Goal: Task Accomplishment & Management: Manage account settings

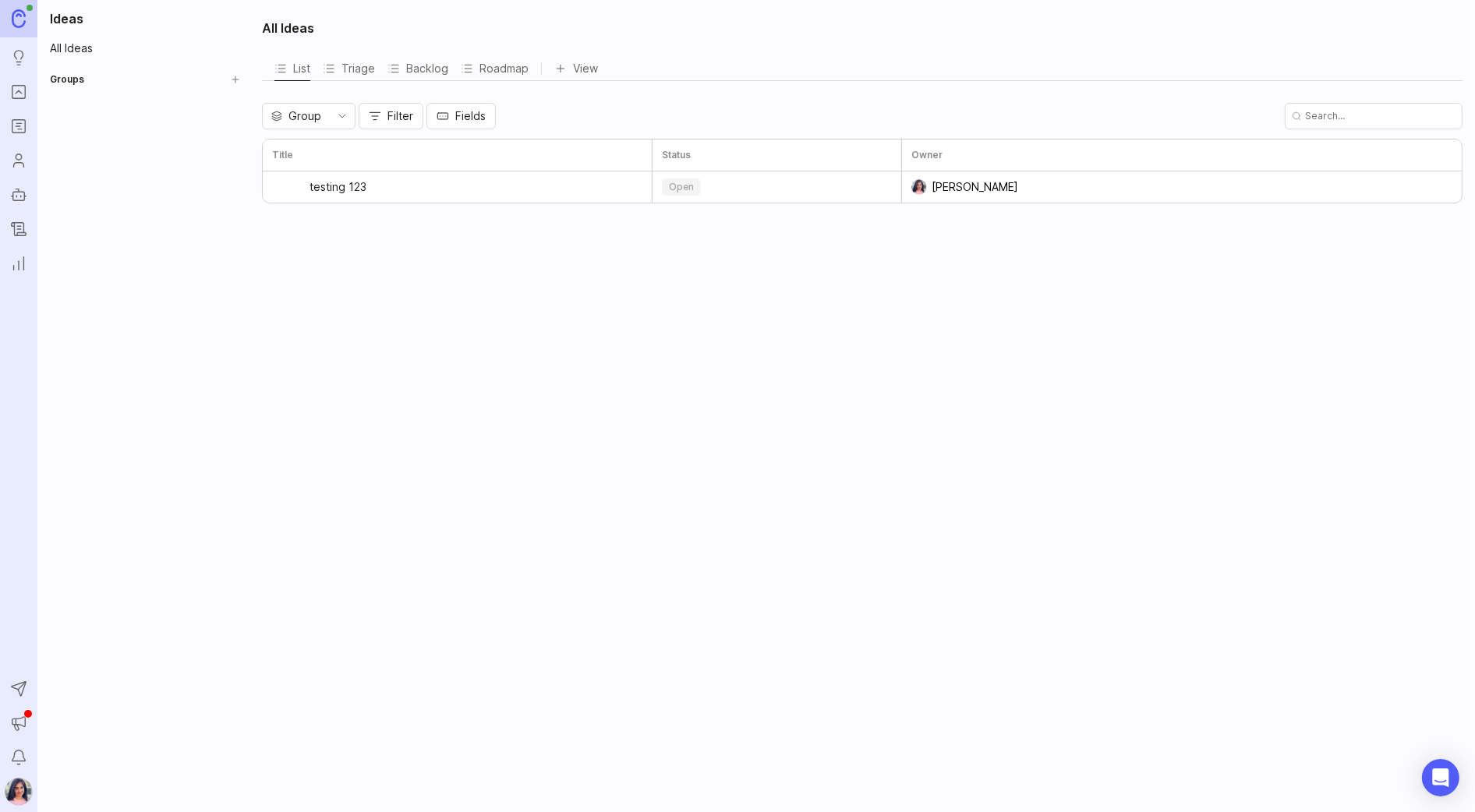
click at [15, 794] on img at bounding box center [18, 791] width 28 height 28
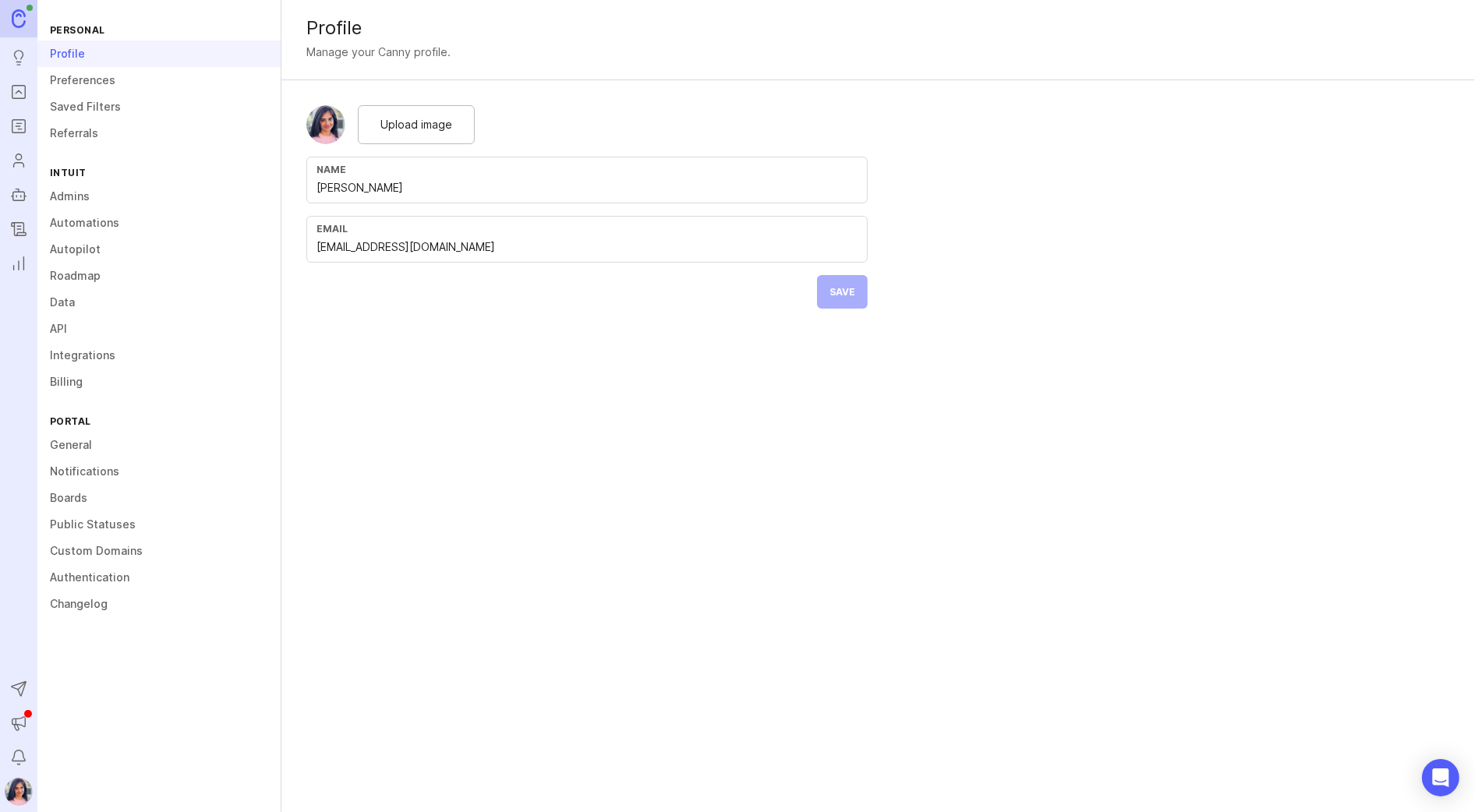
click at [76, 197] on link "Admins" at bounding box center [158, 196] width 243 height 27
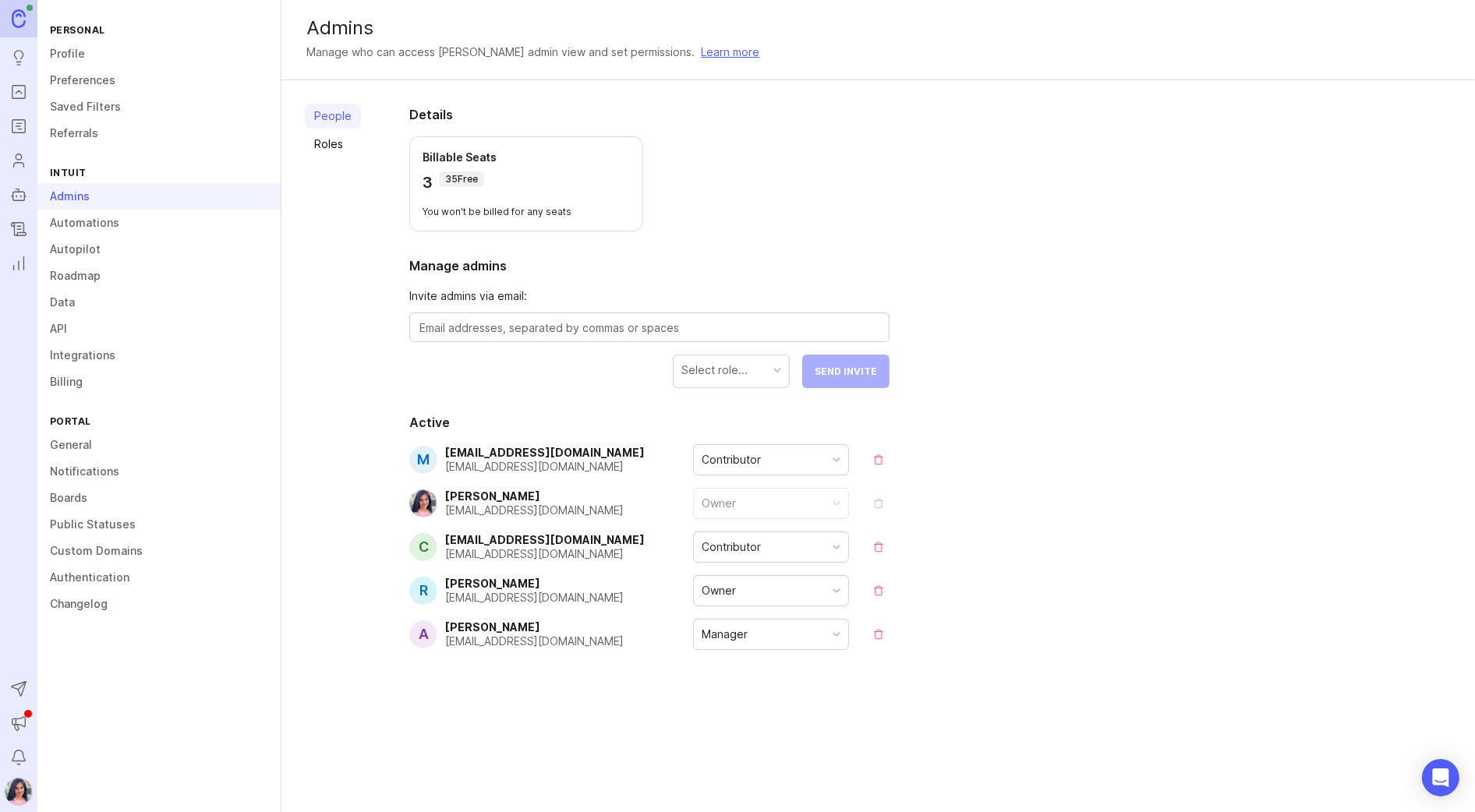
click at [883, 459] on button "remove" at bounding box center [878, 459] width 22 height 22
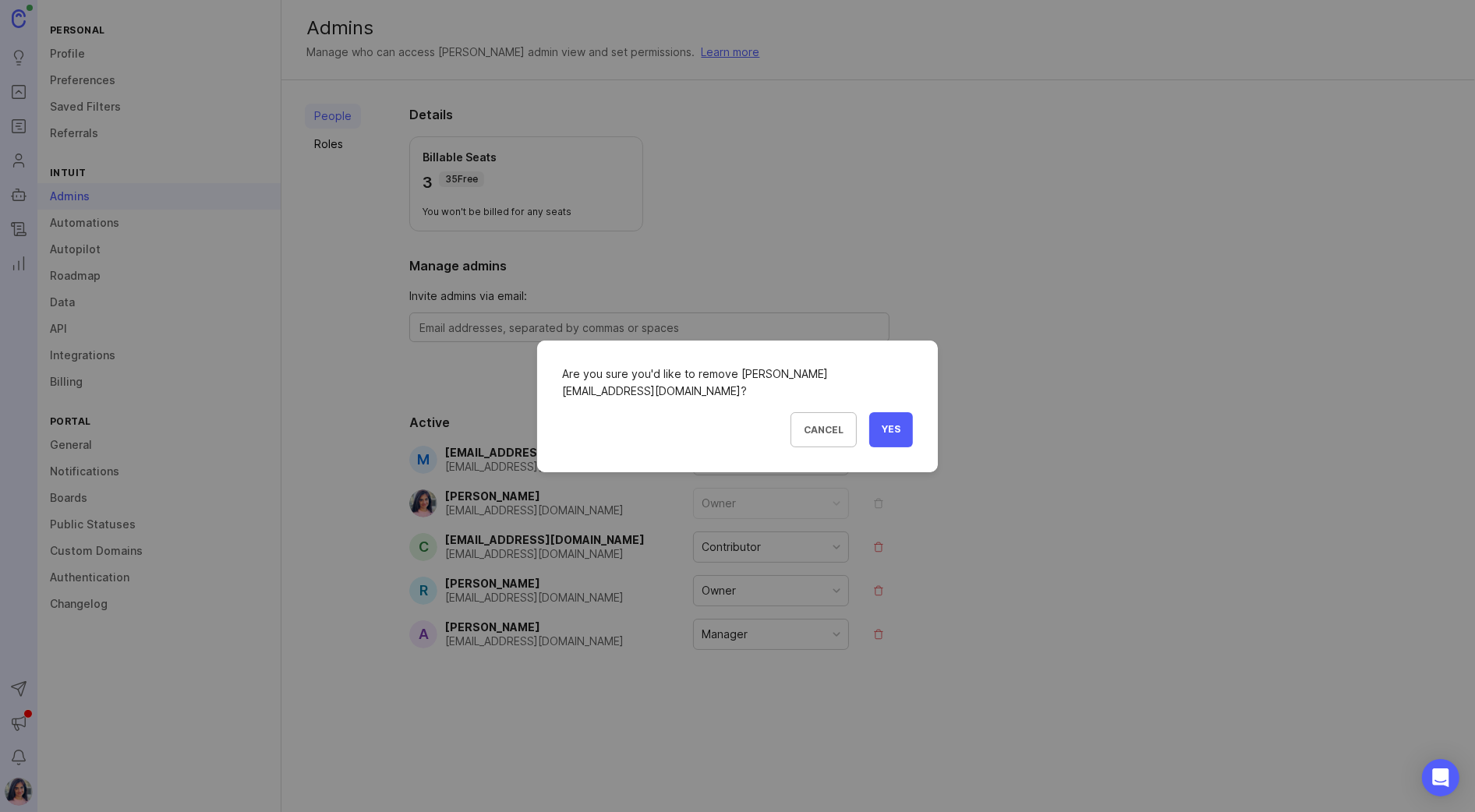
click at [887, 413] on button "Yes" at bounding box center [890, 430] width 44 height 35
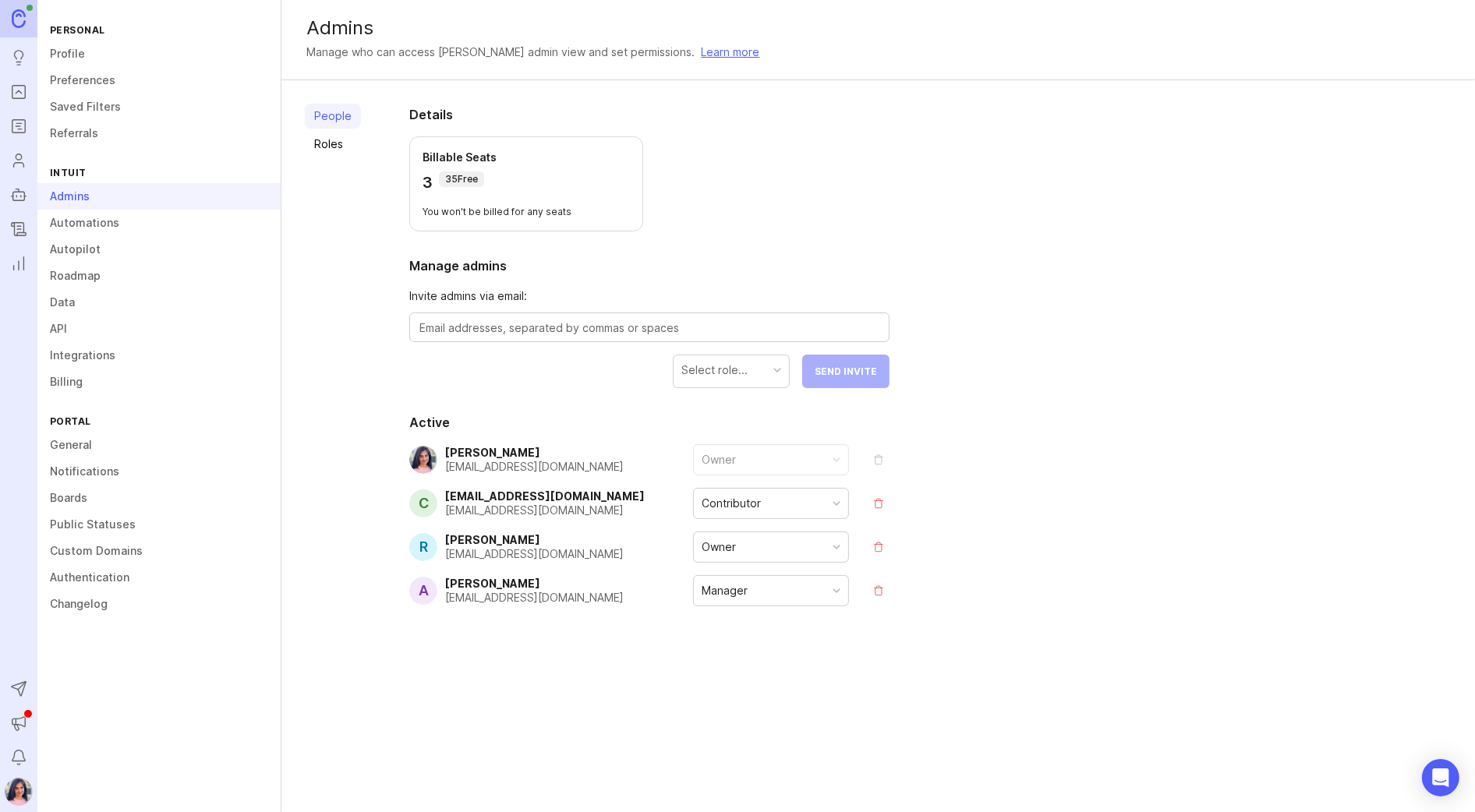
click at [874, 488] on div "Contributor" at bounding box center [791, 504] width 196 height 31
click at [878, 498] on button "remove" at bounding box center [878, 503] width 22 height 22
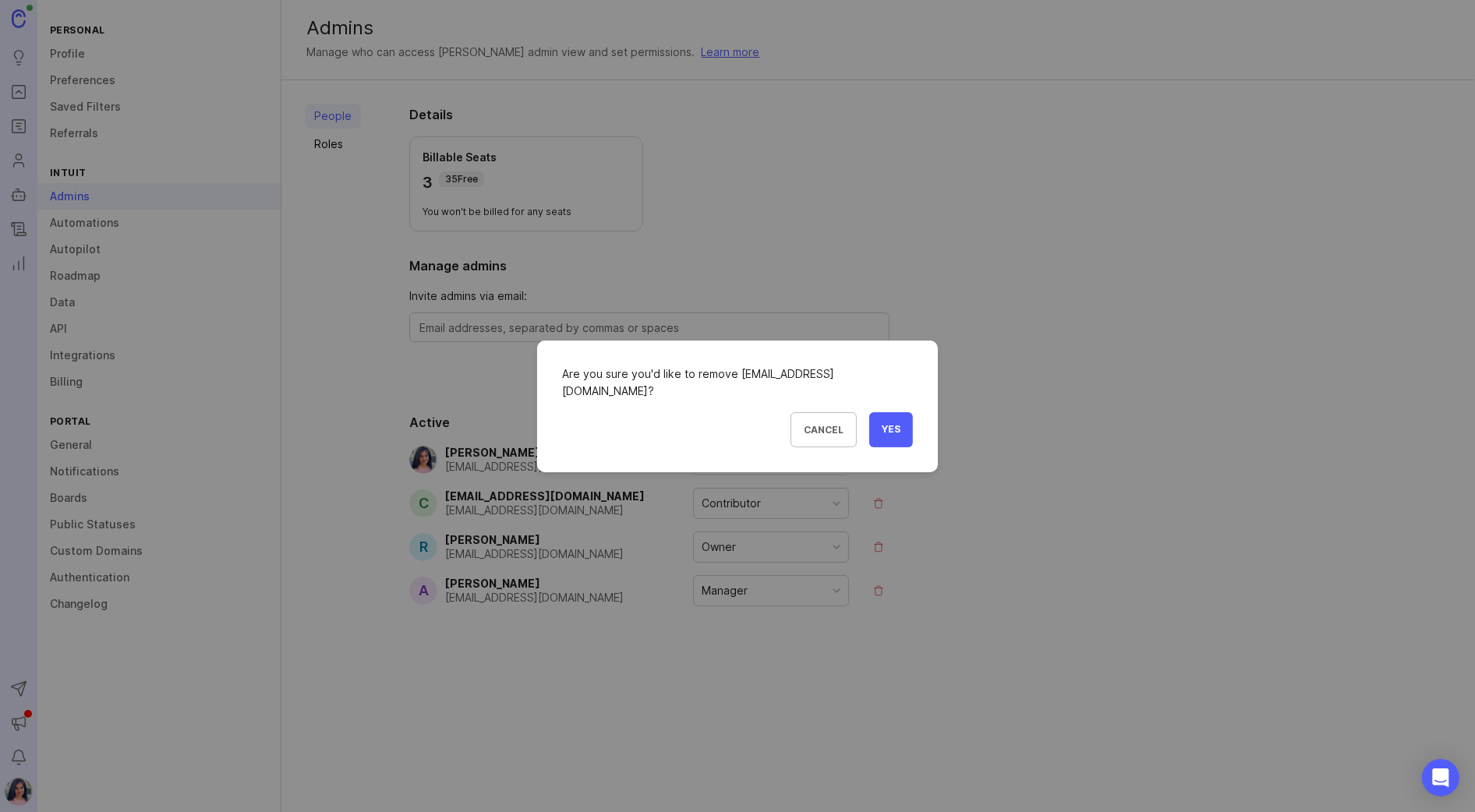
click at [893, 433] on span "Yes" at bounding box center [891, 430] width 19 height 13
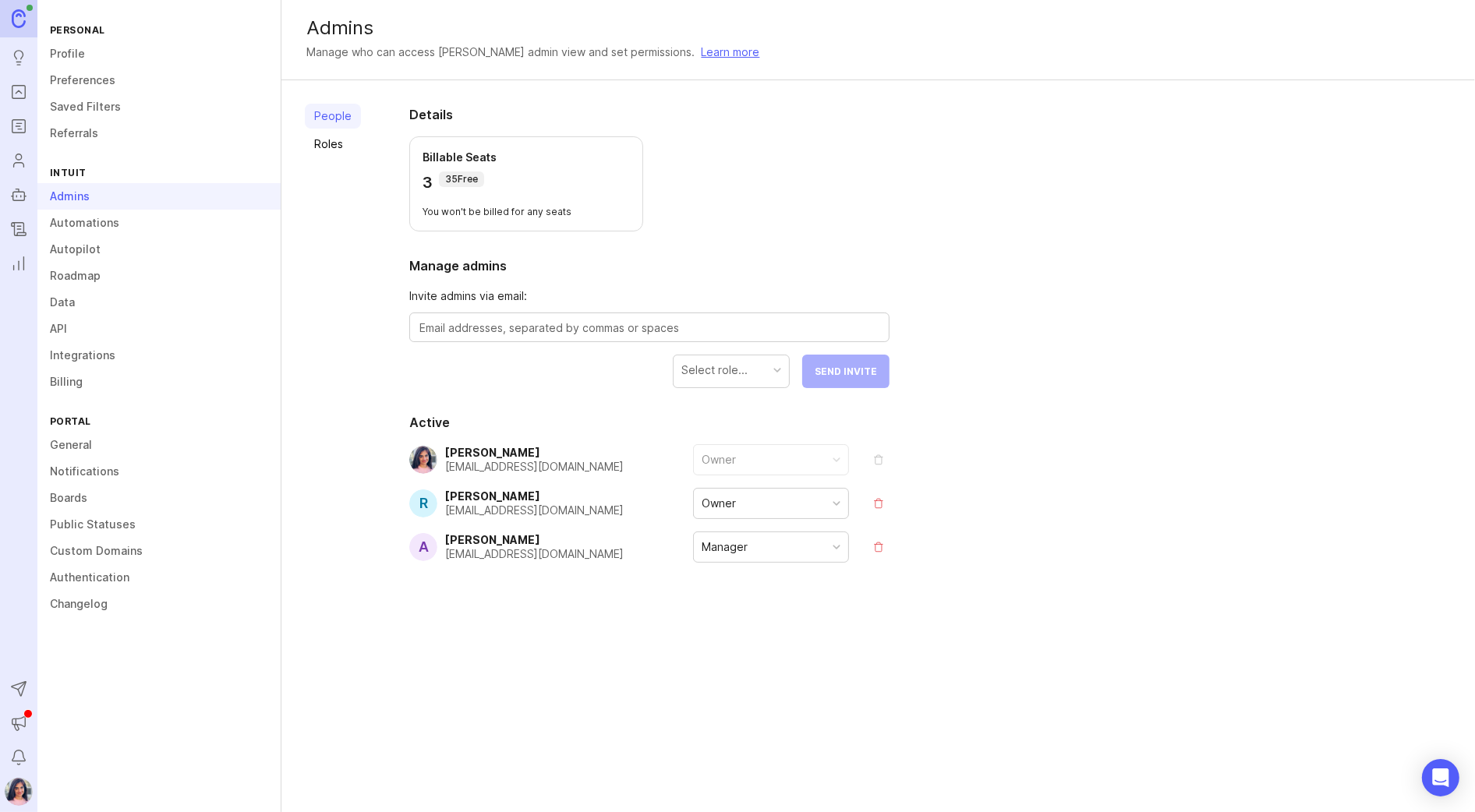
click at [882, 539] on button "remove" at bounding box center [878, 547] width 22 height 22
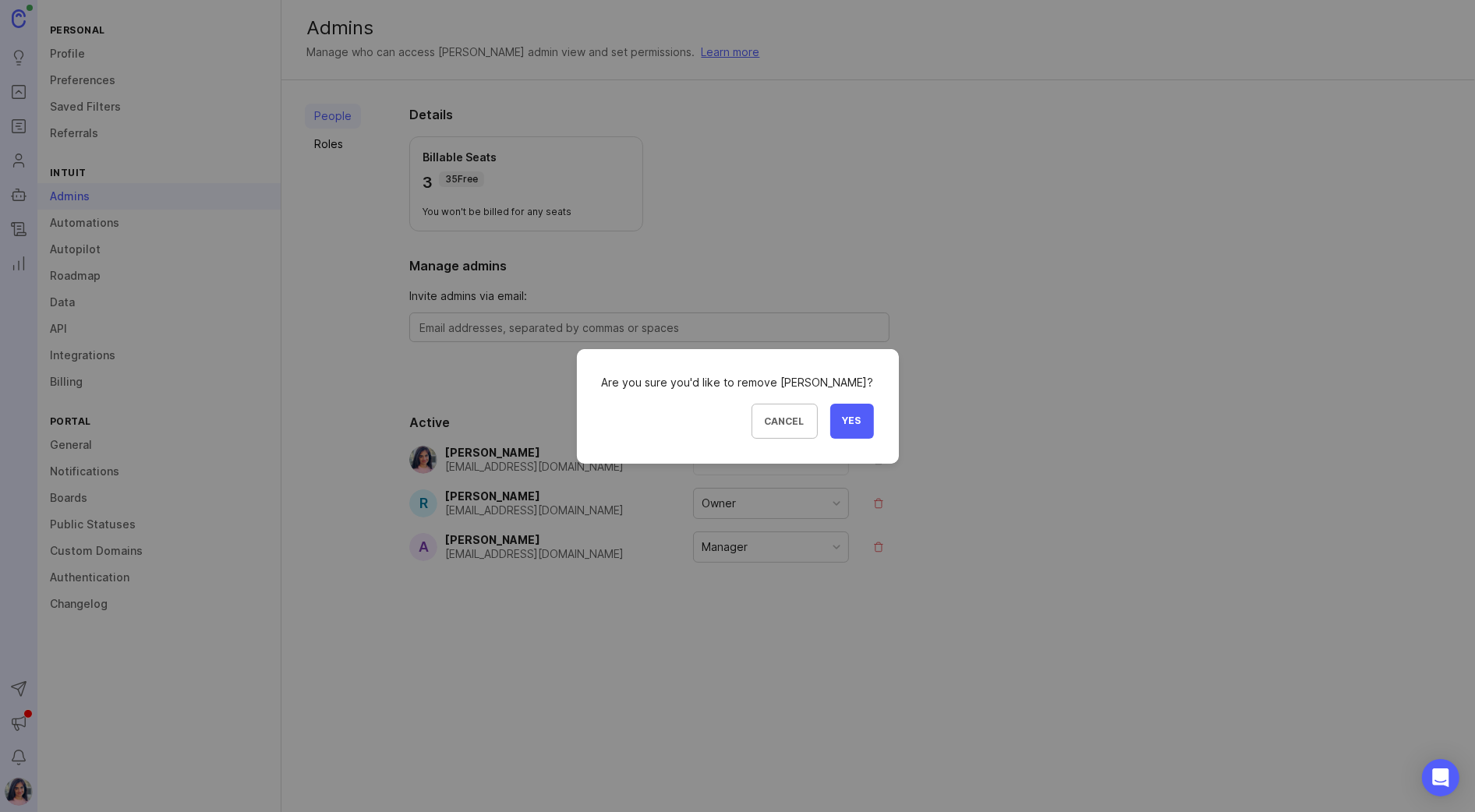
click at [852, 431] on button "Yes" at bounding box center [852, 421] width 44 height 35
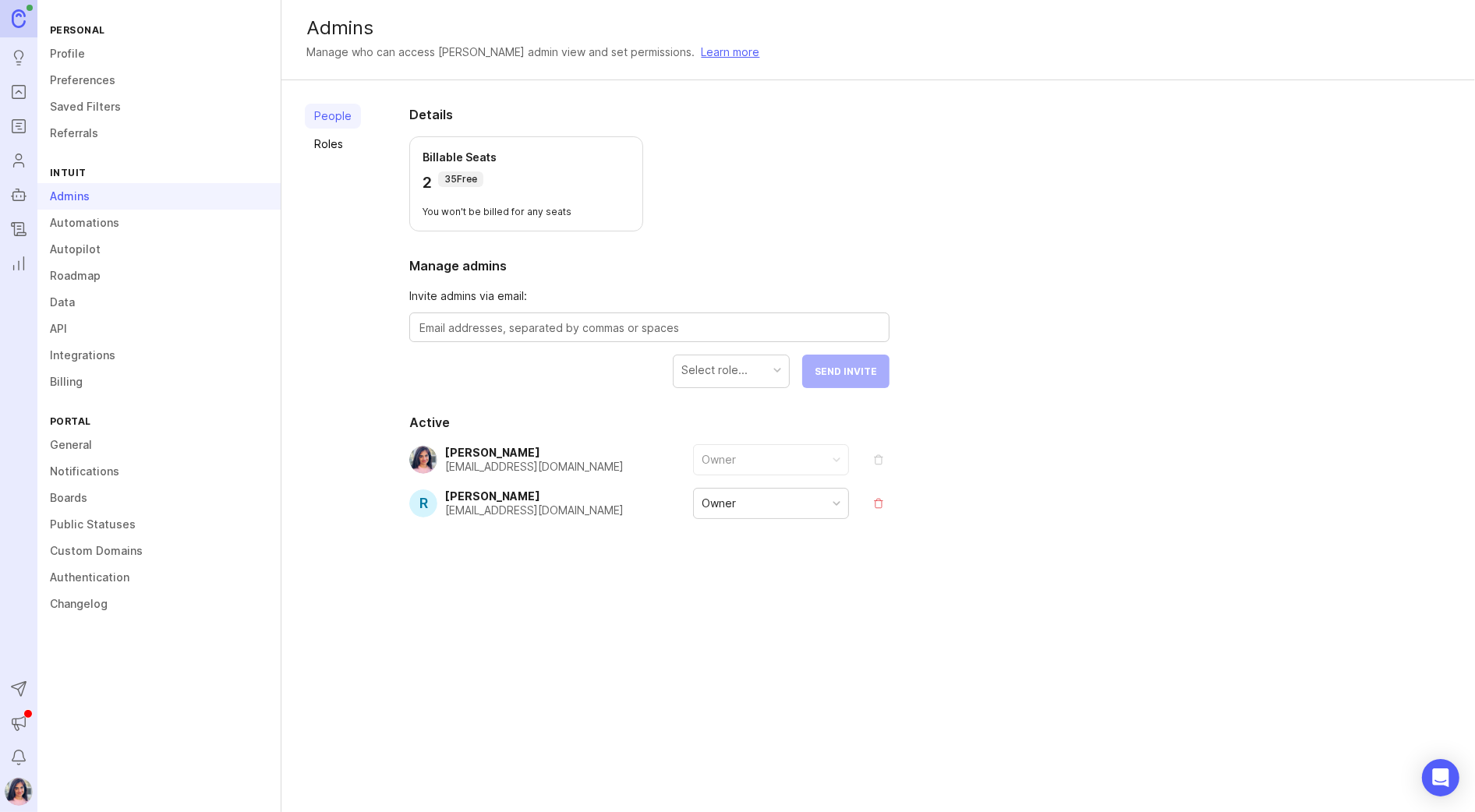
click at [21, 723] on icon "Announcements" at bounding box center [19, 723] width 17 height 19
click at [400, 612] on div "Details Billable Seats 2 35 Free You won't be billed for any seats Manage admin…" at bounding box center [649, 350] width 530 height 539
